Goal: Task Accomplishment & Management: Manage account settings

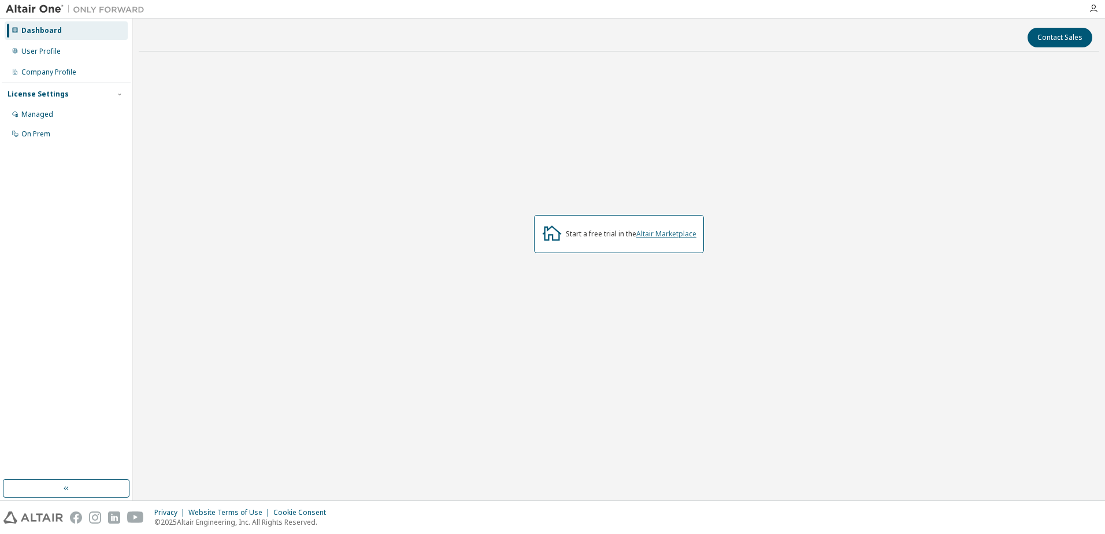
click at [674, 234] on link "Altair Marketplace" at bounding box center [666, 234] width 60 height 10
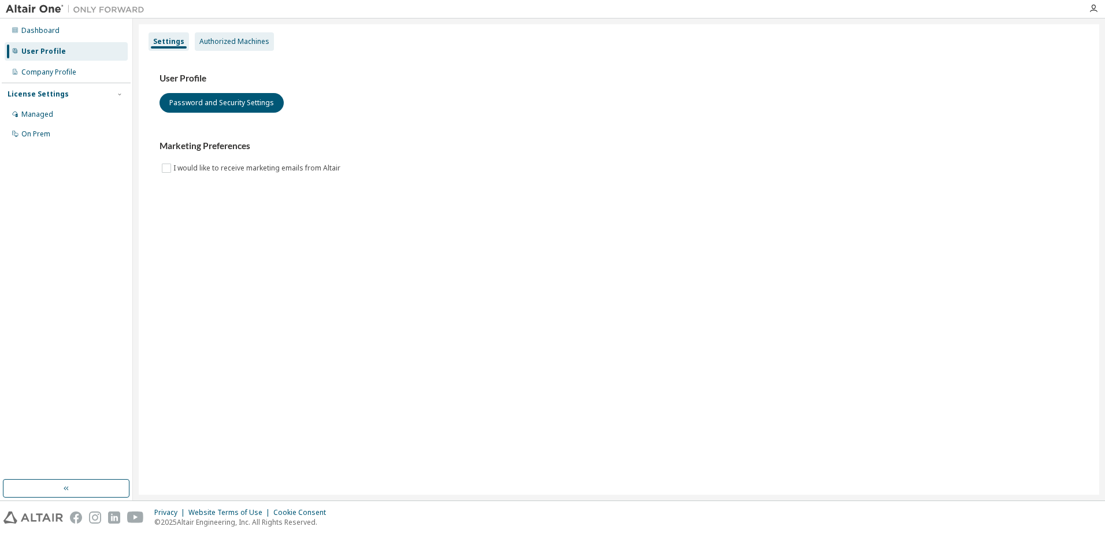
click at [238, 46] on div "Authorized Machines" at bounding box center [234, 41] width 70 height 9
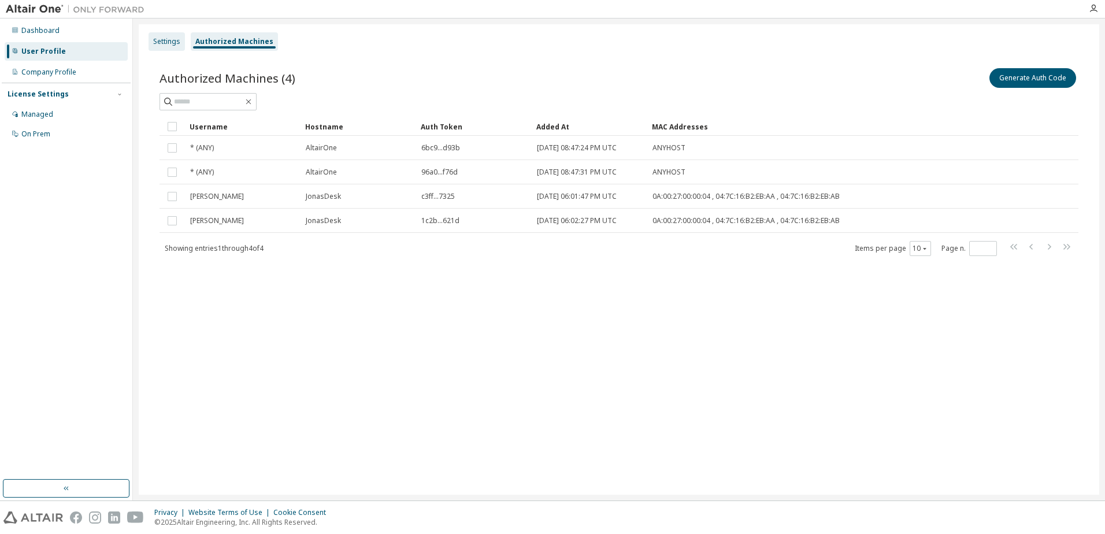
click at [156, 37] on div "Settings" at bounding box center [166, 41] width 27 height 9
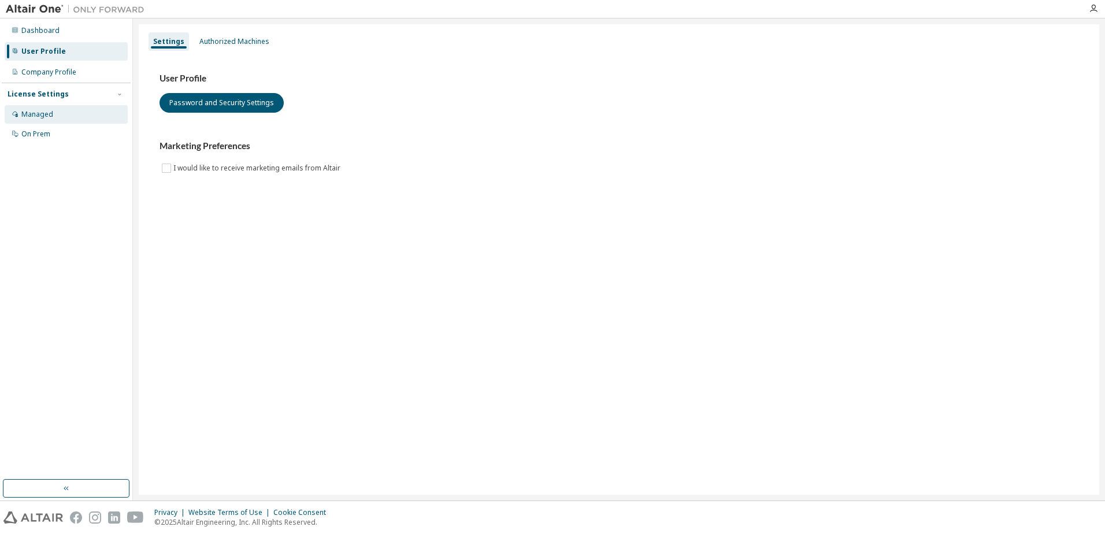
click at [57, 117] on div "Managed" at bounding box center [66, 114] width 123 height 18
